Goal: Feedback & Contribution: Contribute content

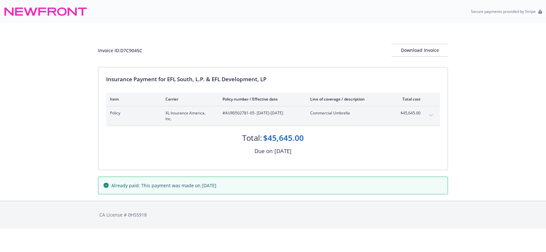
click at [359, 20] on div "Secure payments provided by Stripe" at bounding box center [273, 11] width 546 height 23
click at [359, 21] on div "Secure payments provided by Stripe" at bounding box center [273, 11] width 546 height 23
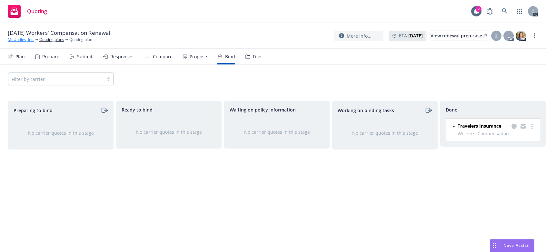
click at [16, 41] on link "MeUndies, Inc." at bounding box center [21, 40] width 26 height 6
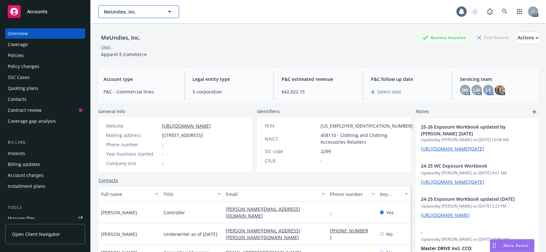
click at [170, 11] on icon "button" at bounding box center [169, 12] width 3 height 2
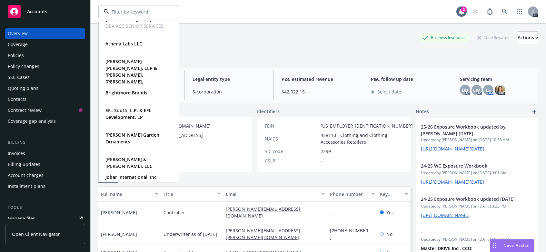
scroll to position [94, 0]
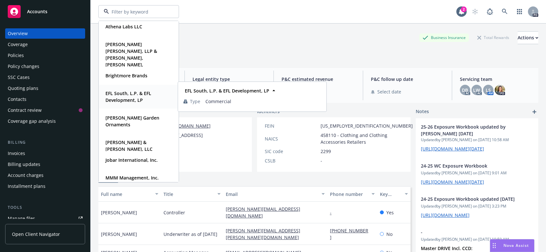
click at [121, 94] on strong "EFL South, L.P. & EFL Development, LP" at bounding box center [128, 96] width 46 height 13
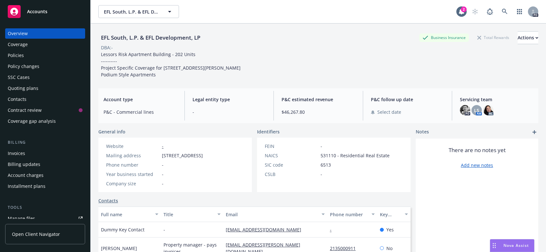
click at [10, 153] on div "Invoices" at bounding box center [16, 153] width 17 height 10
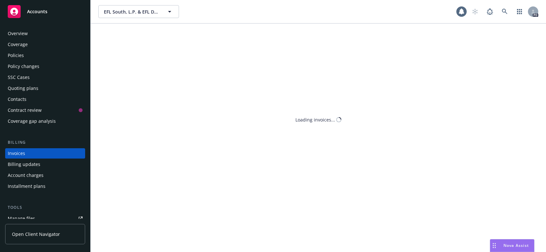
scroll to position [17, 0]
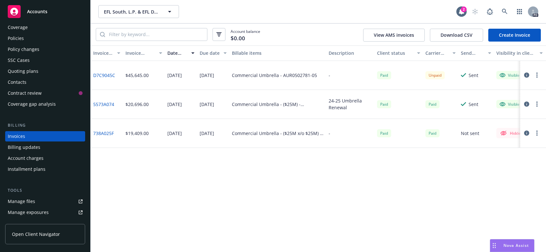
click at [296, 178] on div "Invoice ID Invoice amount Date issued Due date Billable items Description Clien…" at bounding box center [318, 148] width 455 height 207
click at [535, 15] on div at bounding box center [533, 11] width 10 height 10
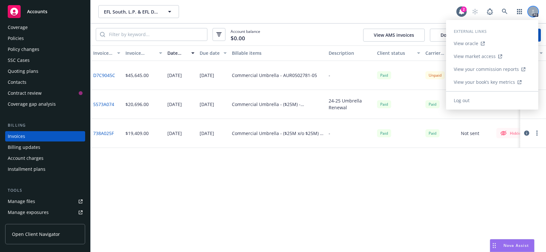
click at [534, 13] on icon at bounding box center [533, 12] width 4 height 1
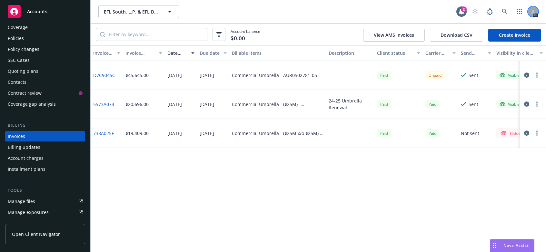
click at [531, 10] on icon at bounding box center [533, 12] width 4 height 4
click at [305, 8] on div "EFL South, L.P. & EFL Development, LP EFL South, L.P. & EFL Development, LP" at bounding box center [277, 11] width 358 height 13
click at [14, 37] on div "Policies" at bounding box center [16, 38] width 16 height 10
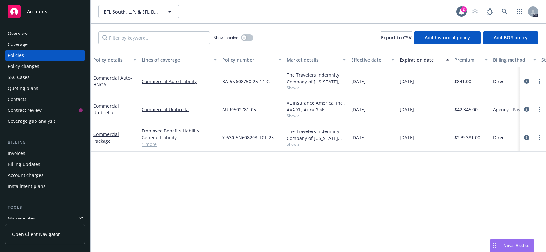
click at [16, 31] on div "Overview" at bounding box center [18, 33] width 20 height 10
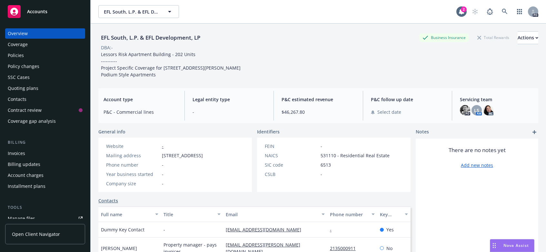
click at [488, 115] on div "AC" at bounding box center [488, 110] width 10 height 10
click at [487, 113] on img at bounding box center [488, 110] width 10 height 10
click at [394, 66] on div "EFL South, L.P. & EFL Development, LP Business Insurance Total Rewards Actions …" at bounding box center [318, 54] width 440 height 47
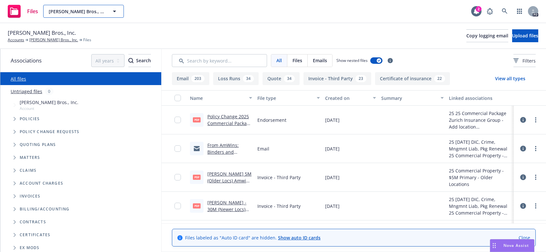
click at [112, 12] on icon "button" at bounding box center [115, 11] width 8 height 8
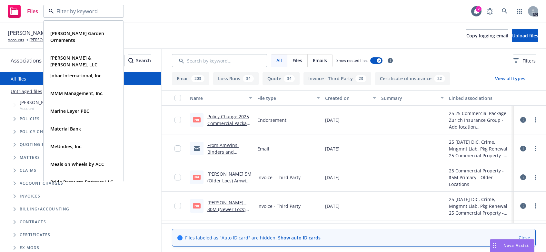
scroll to position [201, 0]
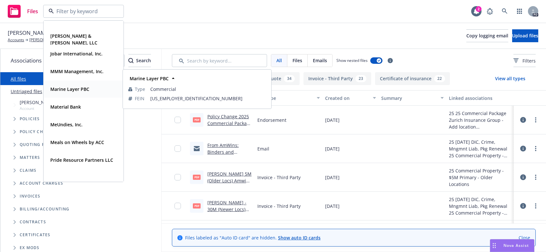
click at [53, 88] on strong "Marine Layer PBC" at bounding box center [69, 89] width 39 height 6
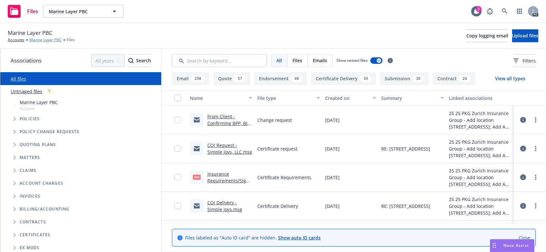
click at [40, 38] on link "Marine Layer PBC" at bounding box center [45, 40] width 32 height 6
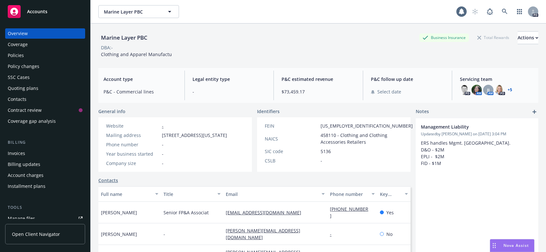
click at [13, 57] on div "Policies" at bounding box center [16, 55] width 16 height 10
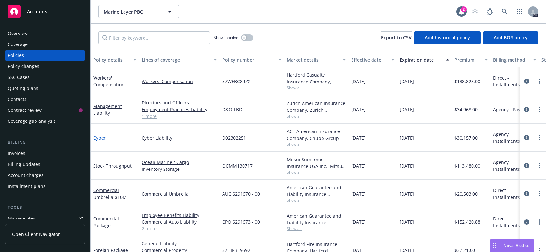
click at [101, 136] on link "Cyber" at bounding box center [99, 138] width 13 height 6
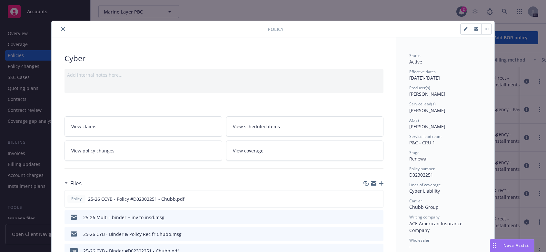
click at [61, 29] on icon "close" at bounding box center [63, 29] width 4 height 4
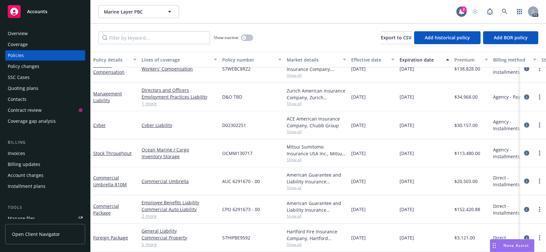
scroll to position [17, 0]
click at [153, 122] on link "Cyber Liability" at bounding box center [179, 125] width 75 height 7
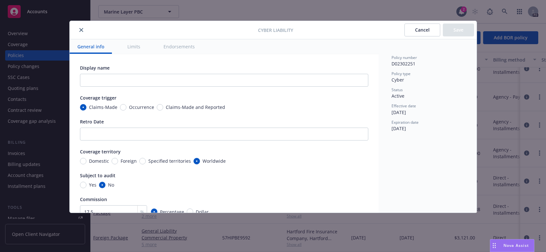
click at [80, 28] on icon "close" at bounding box center [81, 30] width 4 height 4
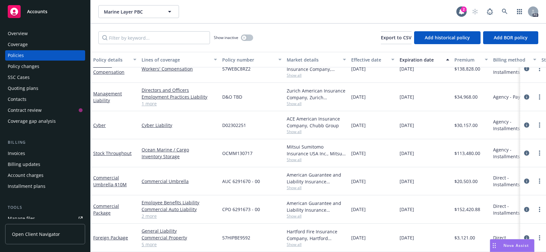
click at [18, 151] on div "Invoices" at bounding box center [16, 153] width 17 height 10
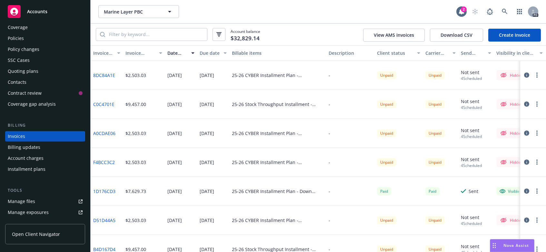
click at [20, 38] on div "Policies" at bounding box center [16, 38] width 16 height 10
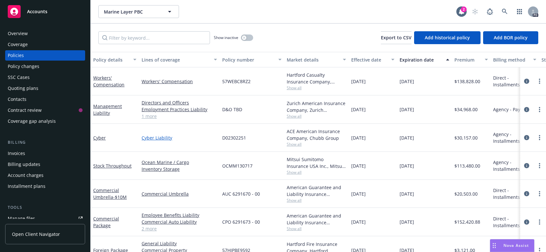
click at [147, 137] on link "Cyber Liability" at bounding box center [179, 137] width 75 height 7
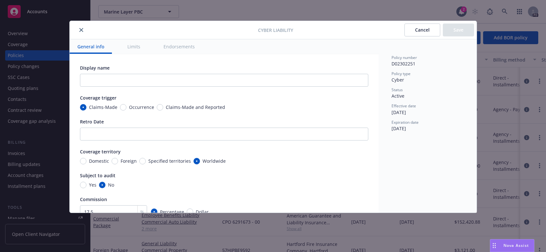
click at [81, 29] on icon "close" at bounding box center [81, 30] width 4 height 4
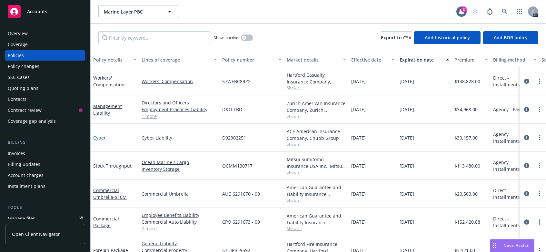
click at [96, 135] on link "Cyber" at bounding box center [99, 138] width 13 height 6
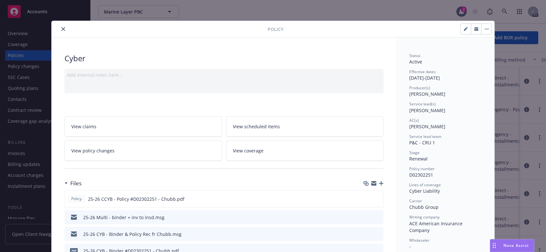
scroll to position [19, 0]
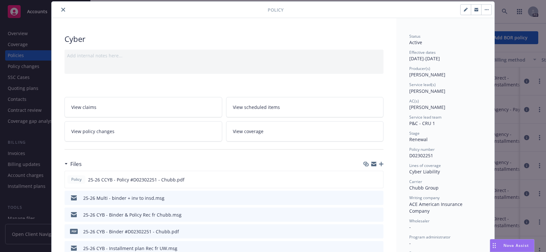
click at [374, 215] on icon "preview file" at bounding box center [377, 214] width 6 height 5
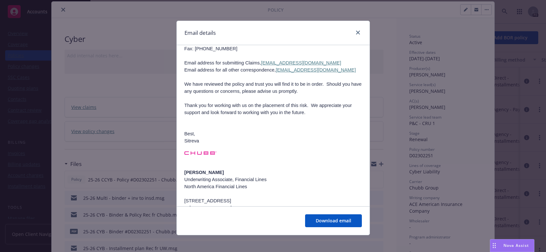
scroll to position [175, 0]
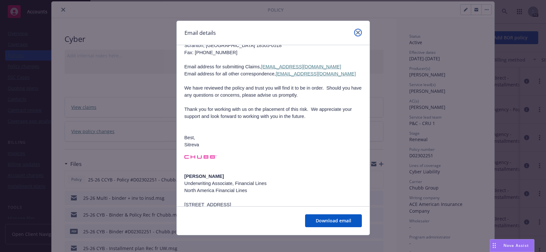
click at [356, 33] on icon "close" at bounding box center [358, 33] width 4 height 4
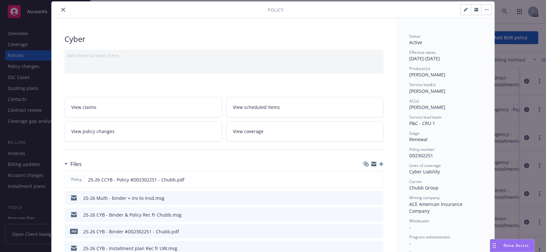
click at [380, 163] on icon "button" at bounding box center [381, 164] width 5 height 5
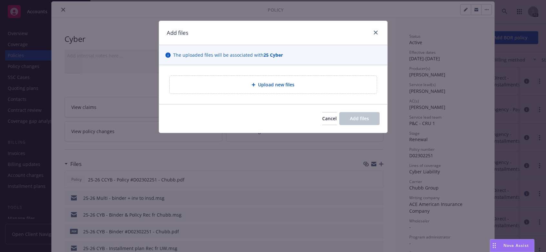
drag, startPoint x: 258, startPoint y: 84, endPoint x: 215, endPoint y: 79, distance: 43.2
click at [215, 79] on div "Upload new files" at bounding box center [273, 85] width 207 height 18
type textarea "x"
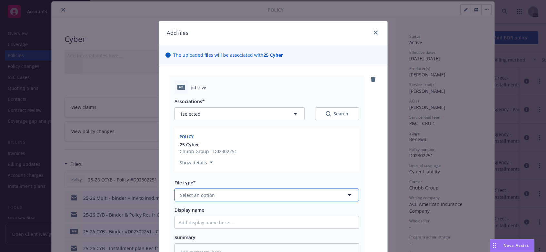
click at [203, 194] on span "Select an option" at bounding box center [197, 195] width 35 height 7
type input "notice of"
click at [198, 210] on span "Notice of Cancellation" at bounding box center [205, 213] width 49 height 7
type textarea "x"
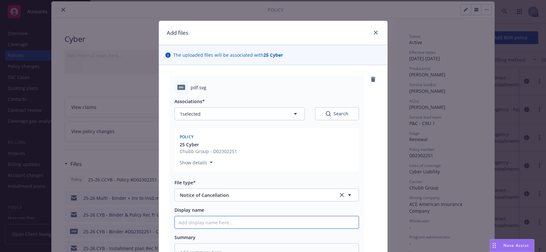
click at [183, 222] on input "Display name" at bounding box center [267, 222] width 184 height 12
type input "d"
type textarea "x"
type input "dc"
type textarea "x"
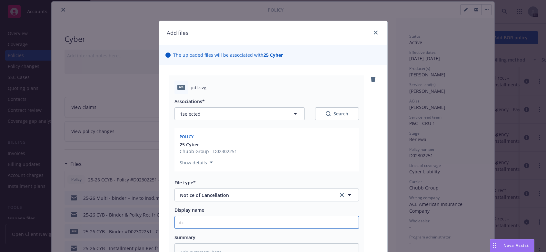
type input "dcy"
type textarea "x"
type input "dcyb"
type textarea "x"
type input "dcybe"
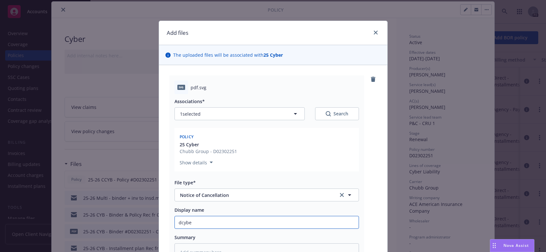
type textarea "x"
type input "dcyber"
type textarea "x"
type input "dcybe"
type textarea "x"
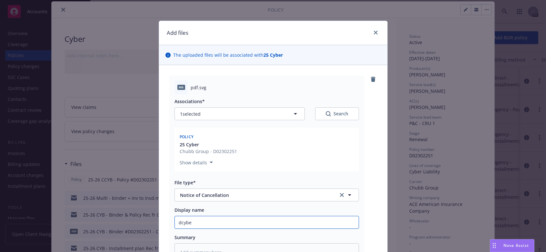
type input "dcyb"
type textarea "x"
type input "dcy"
type textarea "x"
type input "dc"
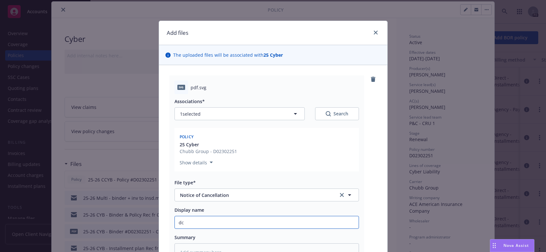
type textarea "x"
type input "d"
type textarea "x"
type input "2"
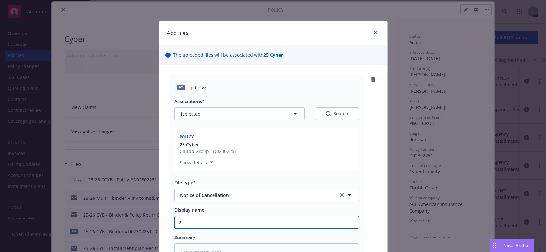
type textarea "x"
type input "25"
type textarea "x"
type input "25-"
type textarea "x"
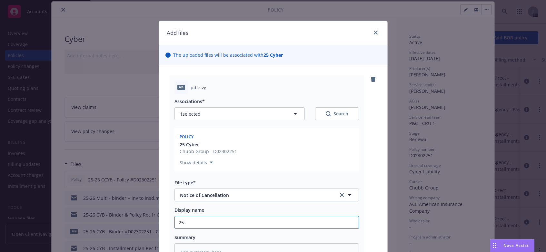
type input "25-2"
type textarea "x"
type input "25-26"
type textarea "x"
type input "25-26"
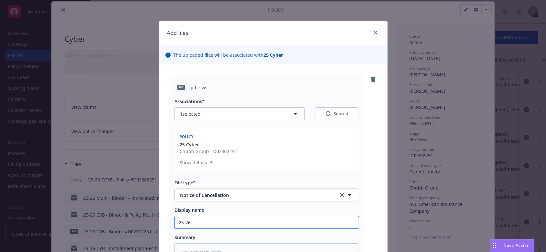
type textarea "x"
type input "25-26 C"
type textarea "x"
type input "25-26 Cy"
type textarea "x"
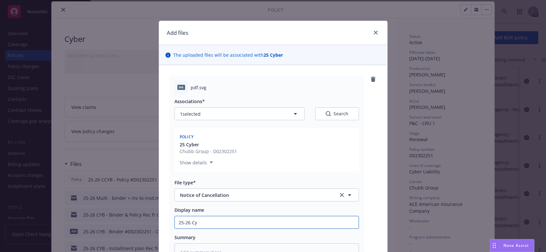
type input "25-26 Cyb"
type textarea "x"
type input "25-26 Cybe"
type textarea "x"
type input "25-26 Cyber"
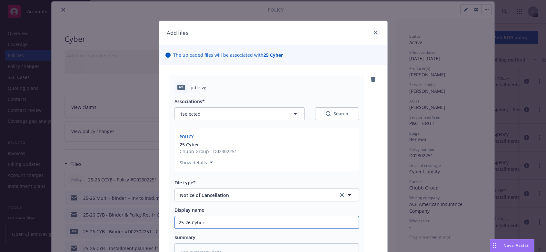
type textarea "x"
type input "25-26 Cyber n"
type textarea "x"
type input "25-26 Cyber no"
type textarea "x"
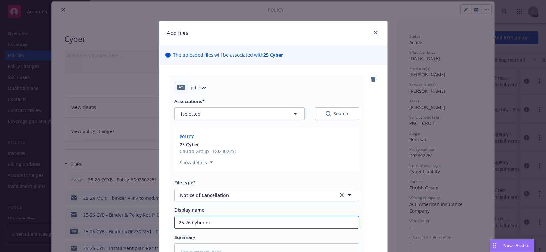
type input "25-26 Cyber not"
type textarea "x"
type input "25-26 Cyber noti"
type textarea "x"
type input "25-26 Cyber notic"
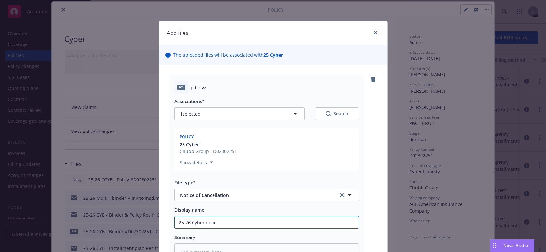
type textarea "x"
type input "25-26 Cyber notice"
type textarea "x"
type input "25-26 Cyber notice o"
type textarea "x"
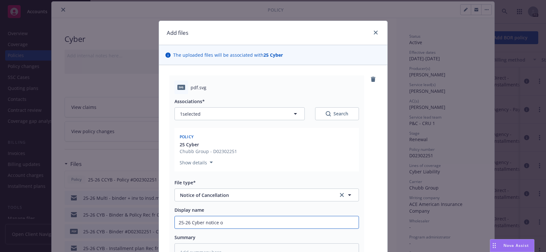
type input "25-26 Cyber notice of"
type textarea "x"
type input "25-26 Cyber notice of"
type textarea "x"
type input "25-26 Cyber notice of c"
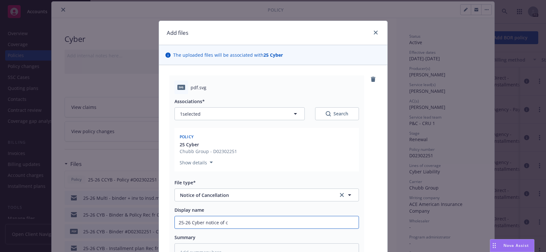
type textarea "x"
type input "25-26 Cyber notice of ca"
type textarea "x"
type input "25-26 Cyber notice of can"
type textarea "x"
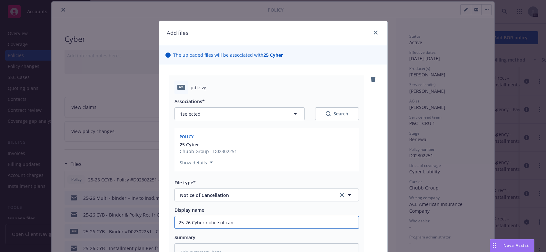
type input "25-26 Cyber notice of canc"
type textarea "x"
type input "25-26 Cyber notice of cance"
type textarea "x"
type input "25-26 Cyber notice of cancel"
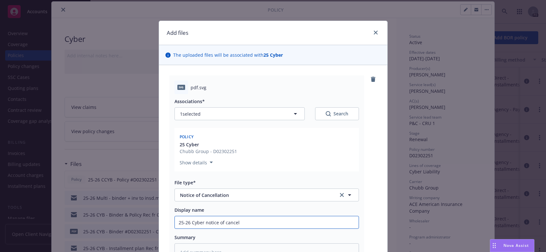
type textarea "x"
type input "25-26 Cyber notice of cancell"
type textarea "x"
type input "25-26 Cyber notice of cancella"
type textarea "x"
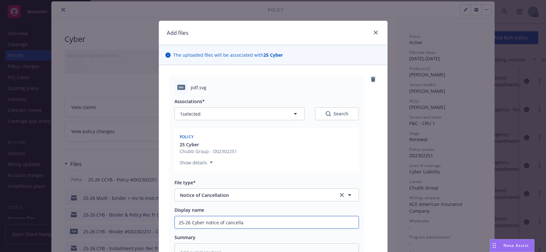
type input "25-26 Cyber notice of cancellat"
type textarea "x"
type input "25-26 Cyber notice of cancellati"
type textarea "x"
type input "25-26 Cyber notice of cancellatio"
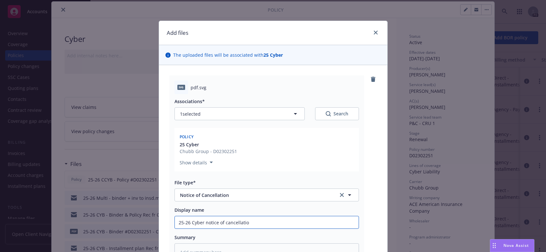
type textarea "x"
type input "25-26 Cyber notice of cancellation"
type textarea "x"
type input "25-26 Cyber notice of cancellation f"
type textarea "x"
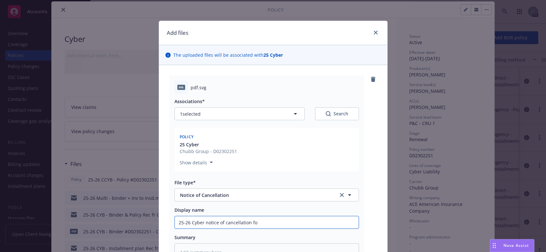
type input "25-26 Cyber notice of cancellation for"
type textarea "x"
type input "25-26 Cyber notice of cancellation for"
type textarea "x"
type input "25-26 Cyber notice of cancellation for n"
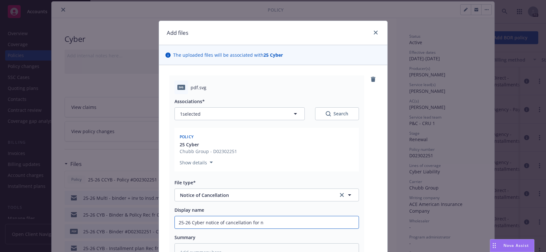
type textarea "x"
type input "25-26 Cyber notice of cancellation for non"
type textarea "x"
type input "25-26 Cyber notice of cancellation for nonp"
type textarea "x"
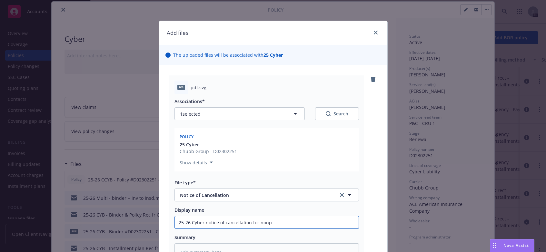
type input "25-26 Cyber notice of cancellation for nonpa"
type textarea "x"
type input "25-26 Cyber notice of cancellation for nonpay"
type textarea "x"
type input "25-26 Cyber notice of cancellation for nonpaym"
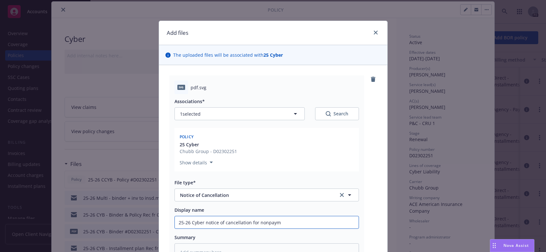
type textarea "x"
type input "25-26 Cyber notice of cancellation for nonpayme"
type textarea "x"
type input "25-26 Cyber notice of cancellation for nonpaymen"
type textarea "x"
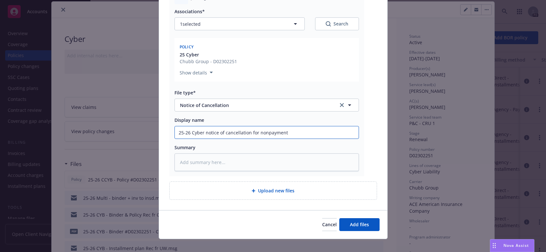
scroll to position [91, 0]
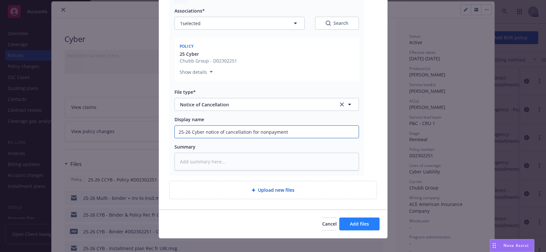
type input "25-26 Cyber notice of cancellation for nonpayment"
click at [359, 224] on span "Add files" at bounding box center [359, 224] width 19 height 6
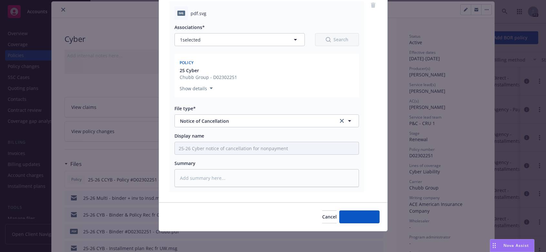
scroll to position [74, 0]
type textarea "x"
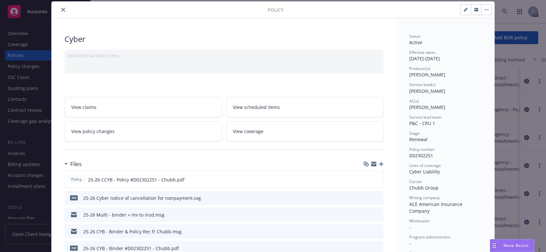
click at [484, 9] on button "button" at bounding box center [486, 10] width 10 height 10
click at [301, 16] on div "Policy Manage lines of coverage Renew with incumbent End policy Set prior polic…" at bounding box center [273, 10] width 443 height 16
click at [61, 9] on icon "close" at bounding box center [63, 10] width 4 height 4
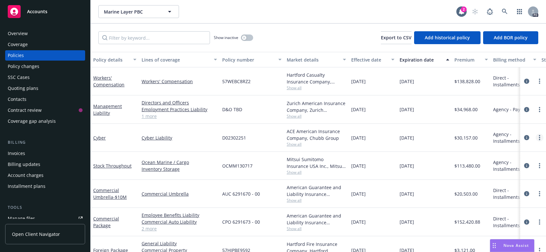
click at [536, 140] on link "more" at bounding box center [540, 138] width 8 height 8
click at [524, 138] on icon "circleInformation" at bounding box center [526, 137] width 5 height 5
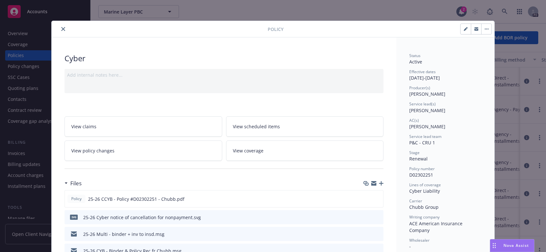
scroll to position [19, 0]
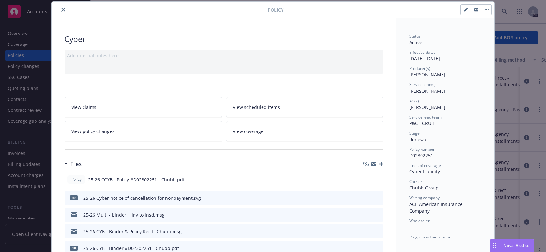
click at [483, 11] on button "button" at bounding box center [486, 10] width 10 height 10
click at [61, 10] on icon "close" at bounding box center [63, 10] width 4 height 4
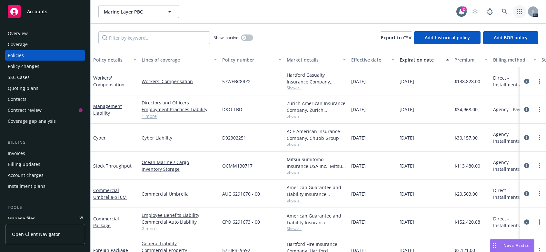
click at [519, 13] on icon "button" at bounding box center [519, 11] width 5 height 5
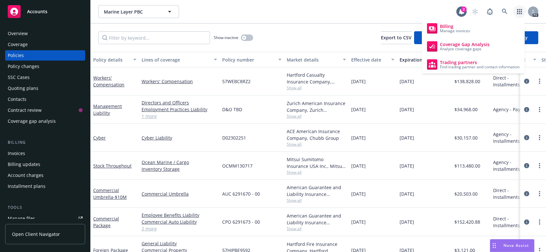
click at [421, 8] on div "Marine Layer PBC Marine Layer PBC" at bounding box center [277, 11] width 358 height 13
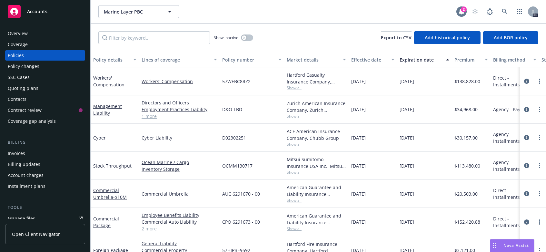
click at [462, 13] on icon at bounding box center [461, 12] width 5 height 6
click at [387, 10] on div "Marine Layer PBC Marine Layer PBC" at bounding box center [277, 11] width 358 height 13
click at [14, 34] on div "Overview" at bounding box center [18, 33] width 20 height 10
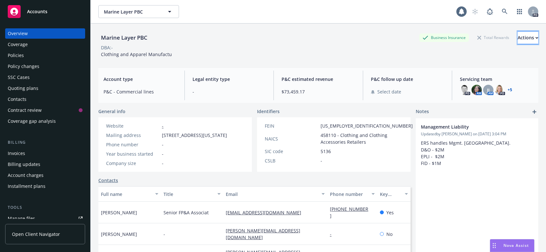
click at [535, 38] on icon "button" at bounding box center [536, 38] width 3 height 2
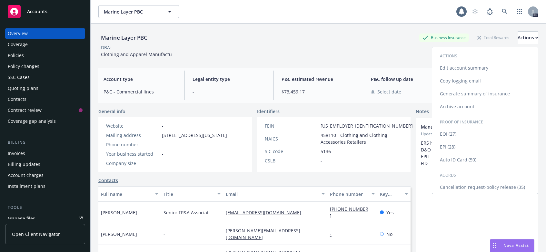
click at [465, 79] on link "Copy logging email" at bounding box center [485, 80] width 106 height 13
